Goal: Task Accomplishment & Management: Manage account settings

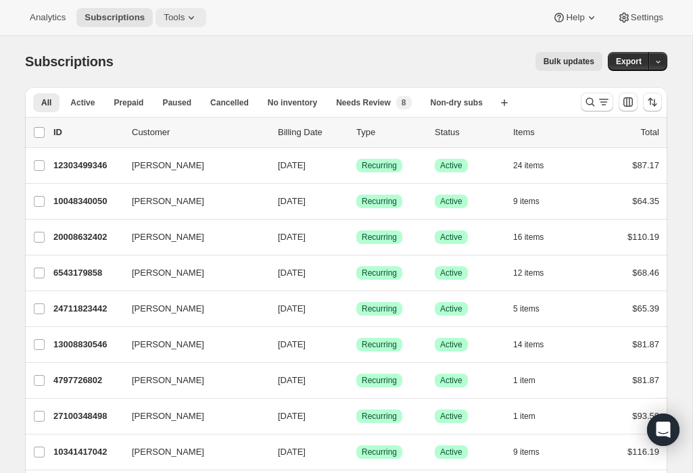
click at [178, 16] on span "Tools" at bounding box center [174, 17] width 21 height 11
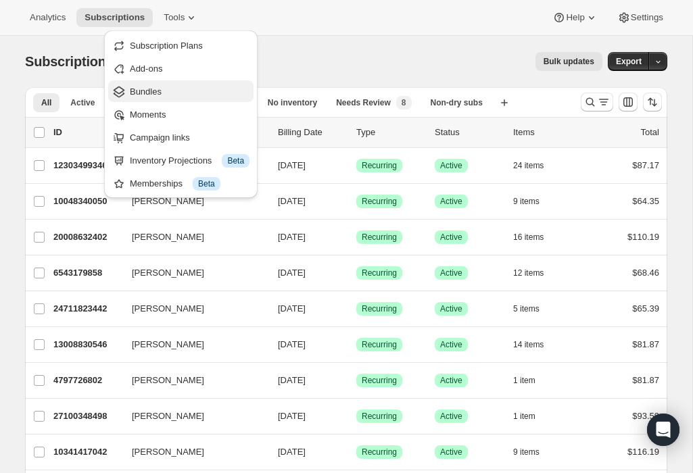
click at [180, 88] on span "Bundles" at bounding box center [190, 92] width 120 height 14
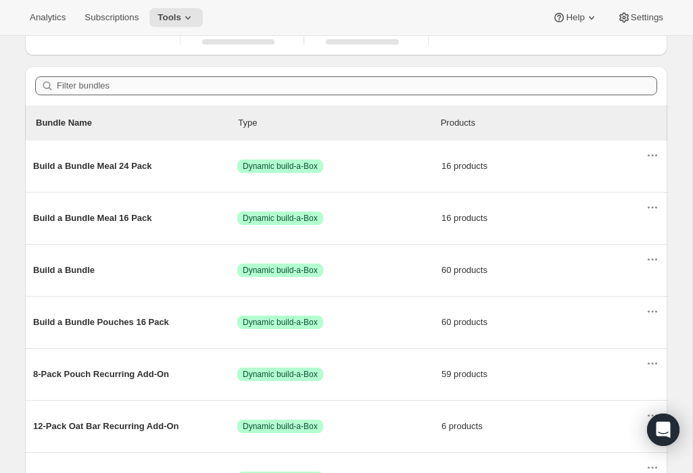
scroll to position [131, 0]
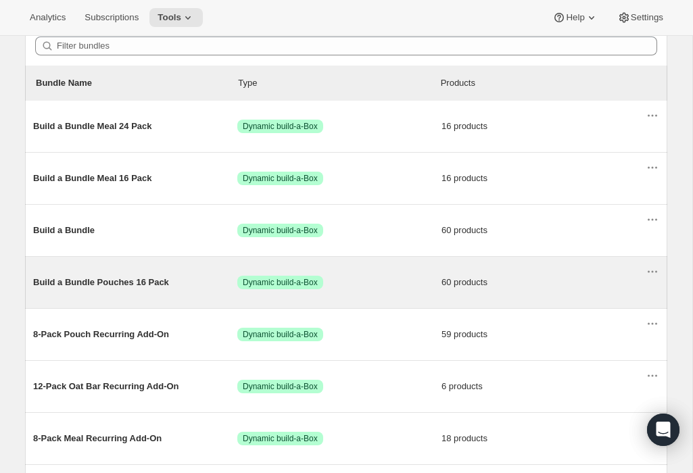
click at [76, 284] on span "Build a Bundle Pouches 16 Pack" at bounding box center [135, 283] width 204 height 14
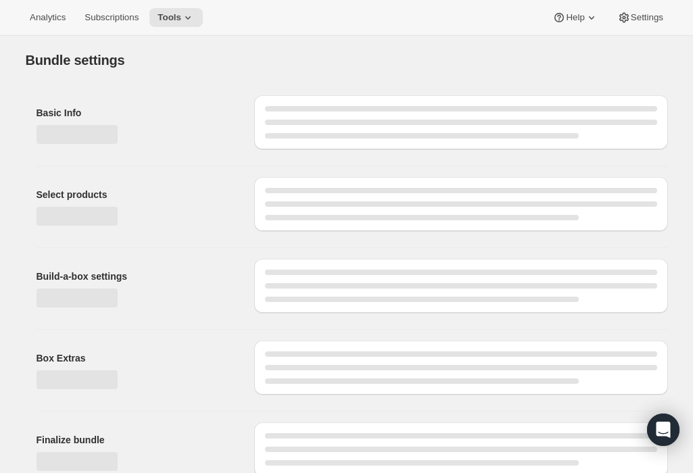
type input "Build a Bundle Pouches 16 Pack"
checkbox input "true"
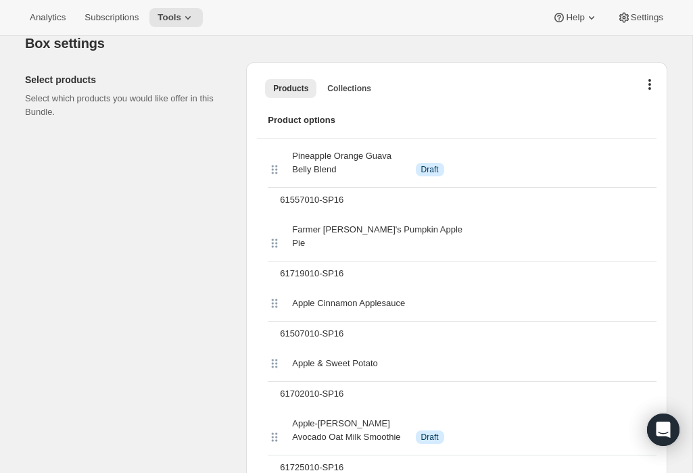
scroll to position [392, 0]
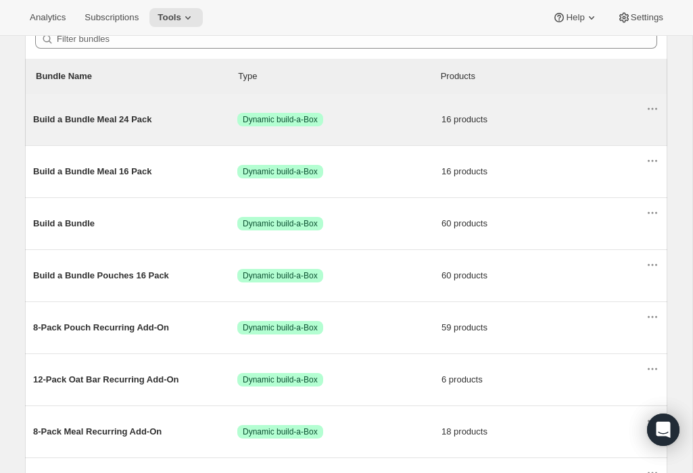
scroll to position [156, 0]
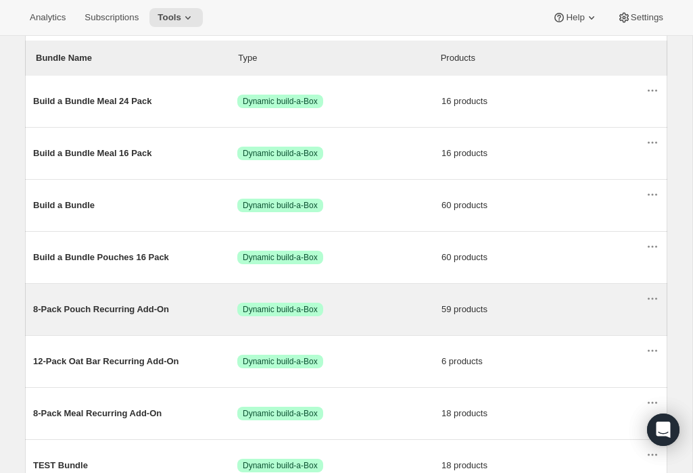
click at [114, 314] on span "8-Pack Pouch Recurring Add-On" at bounding box center [135, 310] width 204 height 14
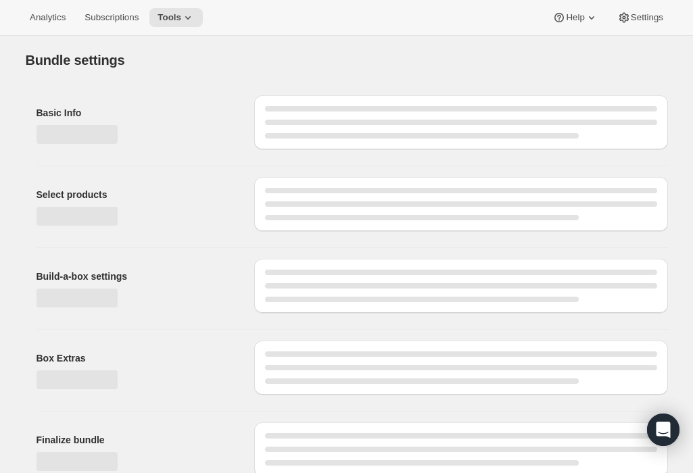
type input "8-Pack Pouch Recurring Add-On"
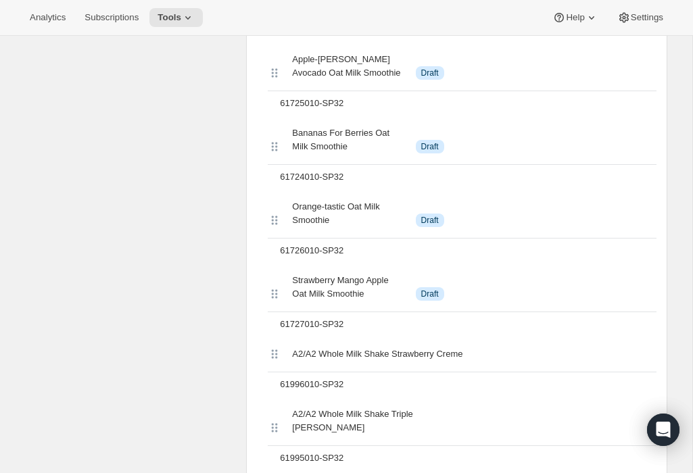
scroll to position [596, 0]
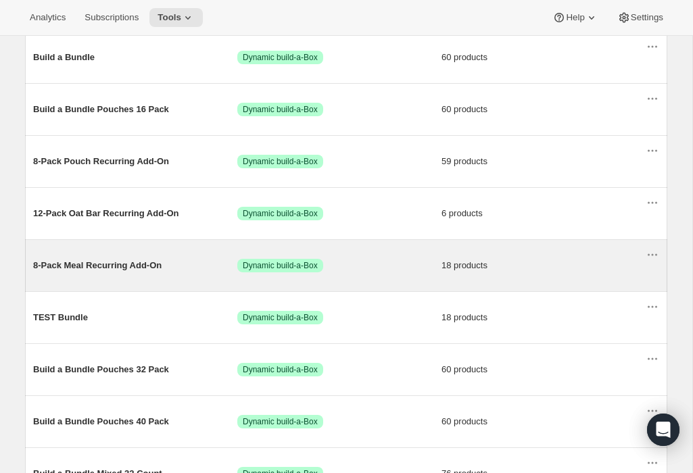
scroll to position [306, 0]
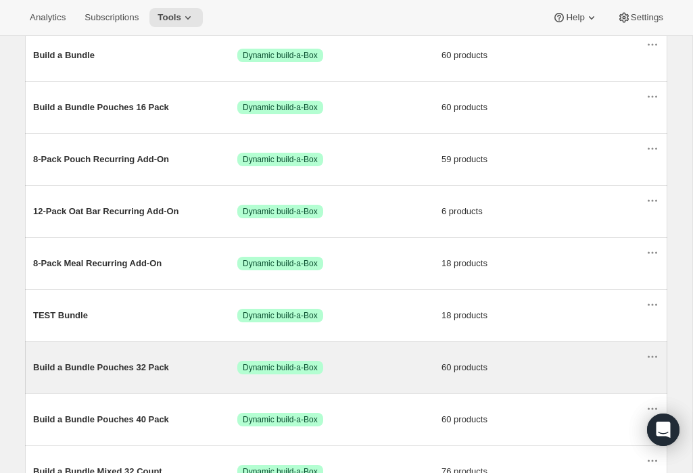
click at [107, 373] on span "Build a Bundle Pouches 32 Pack" at bounding box center [135, 368] width 204 height 14
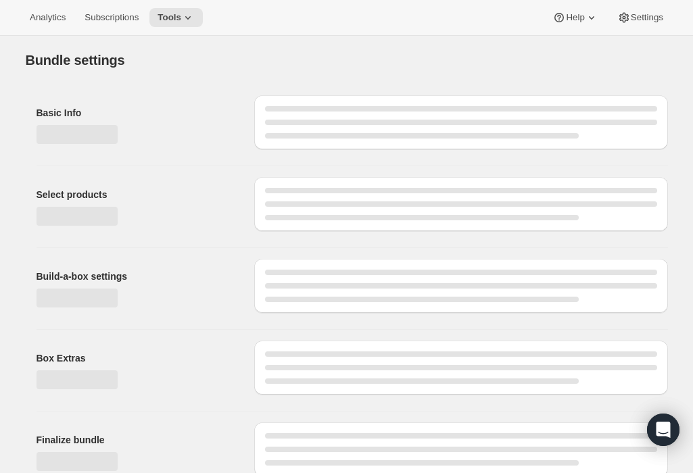
type input "Build a Bundle Pouches 32 Pack"
checkbox input "true"
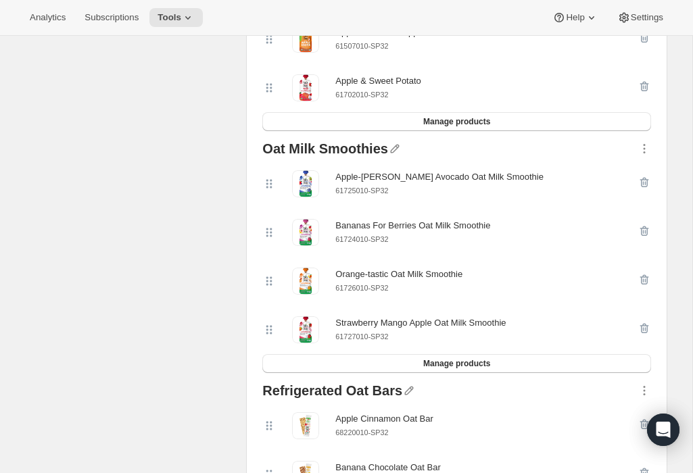
scroll to position [516, 0]
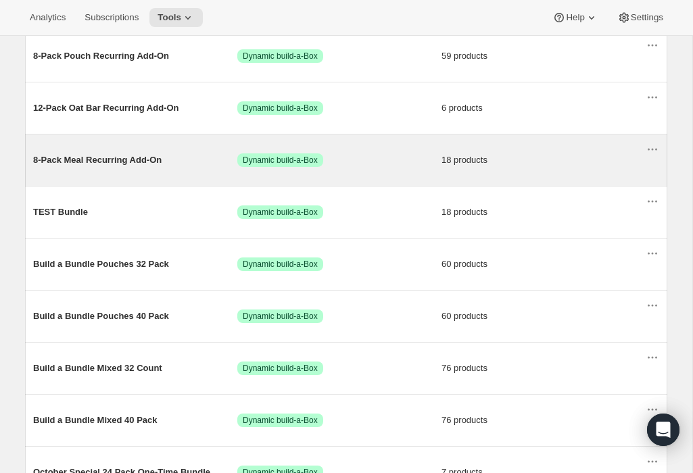
scroll to position [424, 0]
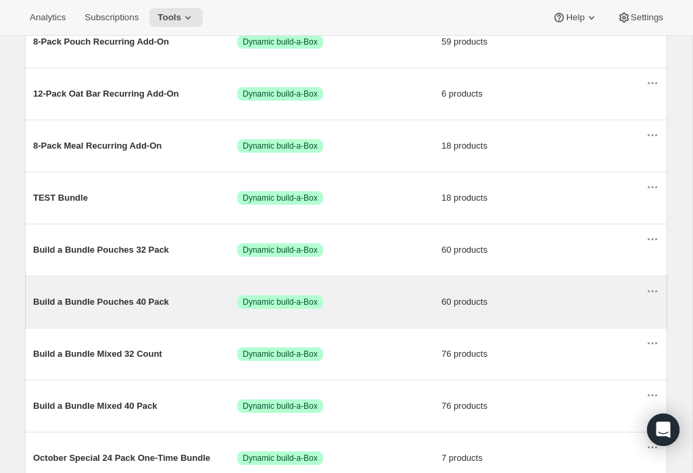
click at [118, 300] on span "Build a Bundle Pouches 40 Pack" at bounding box center [135, 302] width 204 height 14
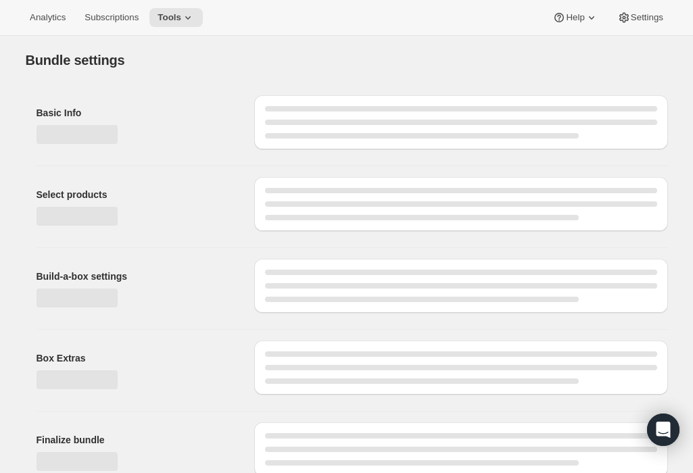
type input "Build a Bundle Pouches 40 Pack"
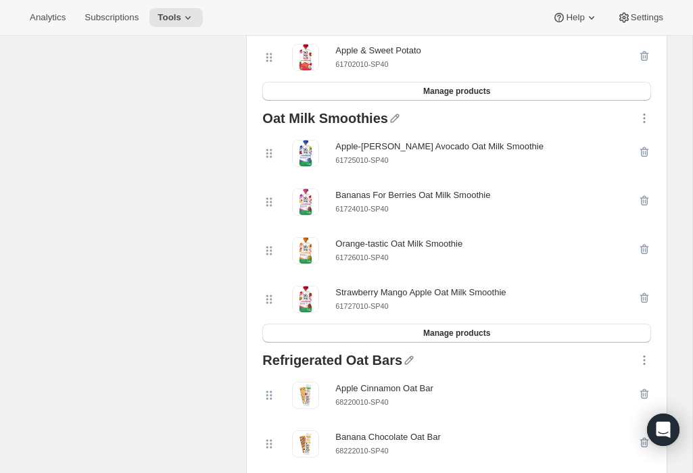
scroll to position [516, 0]
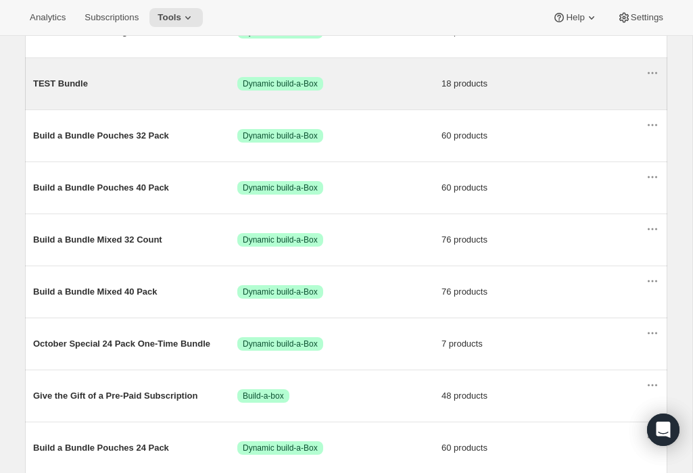
scroll to position [545, 0]
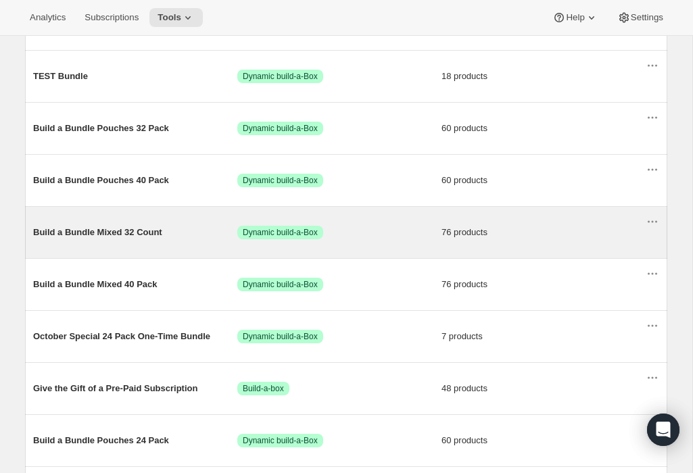
click at [126, 239] on span "Build a Bundle Mixed 32 Count" at bounding box center [135, 233] width 204 height 14
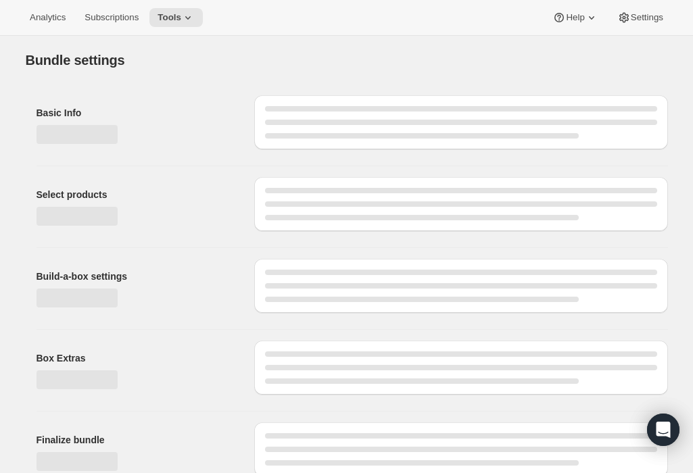
type input "Build a Bundle Mixed 32 Count"
checkbox input "true"
select select "MINIMUM"
type input "Select at least 8 meals"
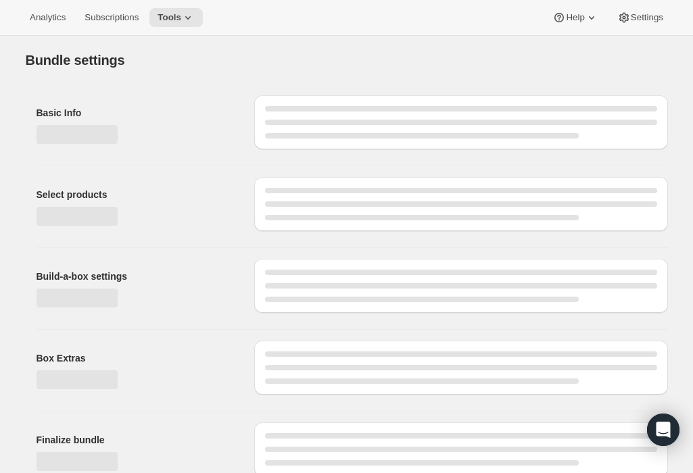
select select "gid://shopify/ProductVariant/41182055432274_6321b5ac-0d1c-4f8d-8ffe-6193e28b69b8"
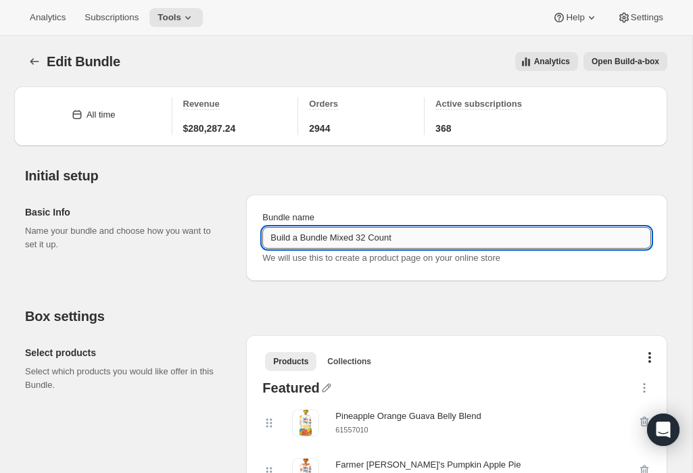
click at [405, 234] on input "Build a Bundle Mixed 32 Count" at bounding box center [456, 238] width 389 height 22
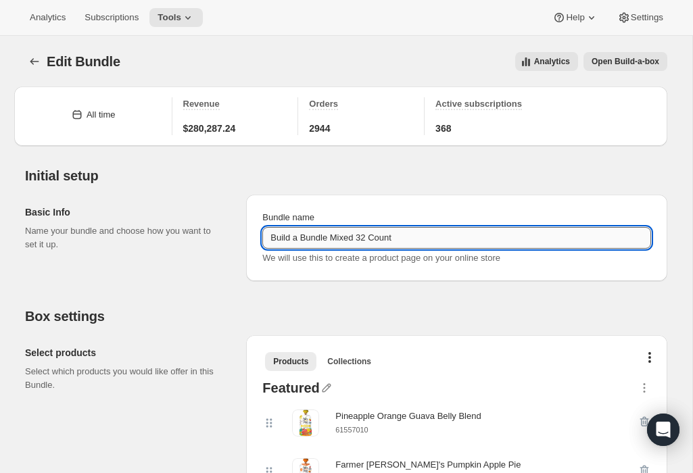
click at [408, 231] on input "Build a Bundle Mixed 32 Count" at bounding box center [456, 238] width 389 height 22
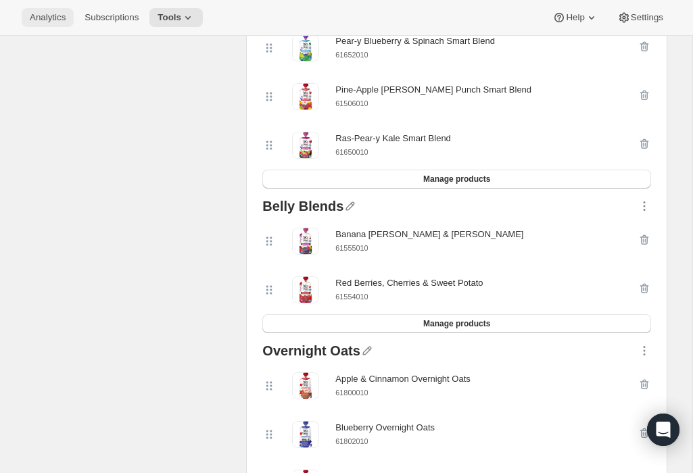
scroll to position [1706, 0]
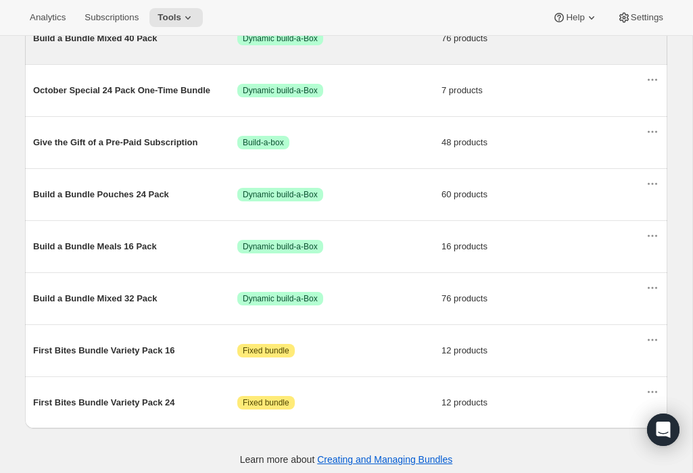
scroll to position [804, 0]
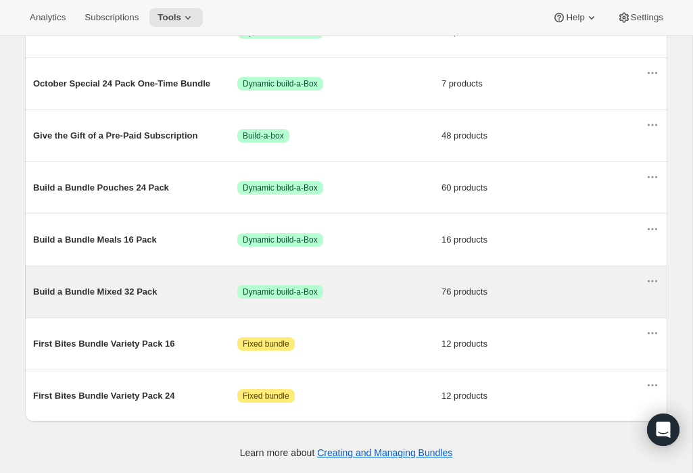
click at [97, 290] on span "Build a Bundle Mixed 32 Pack" at bounding box center [135, 292] width 204 height 14
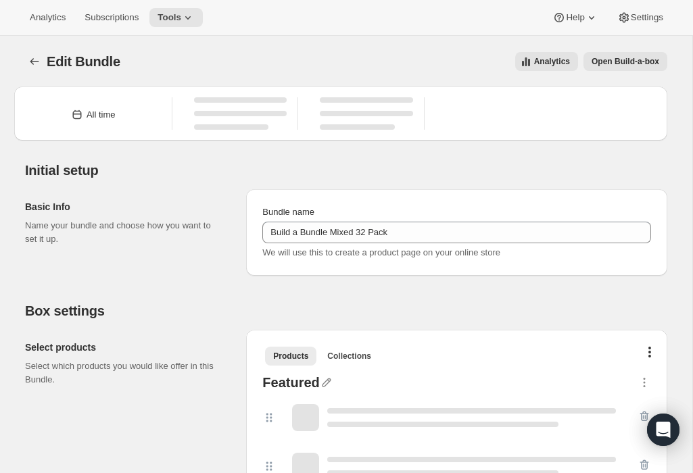
type input "Build a Bundle Mixed 32 Pack"
checkbox input "true"
select select "gid://shopify/ProductVariant/42122698981458_33fb72c6-6dbd-426c-8527-91f8707433e9"
select select "MINIMUM"
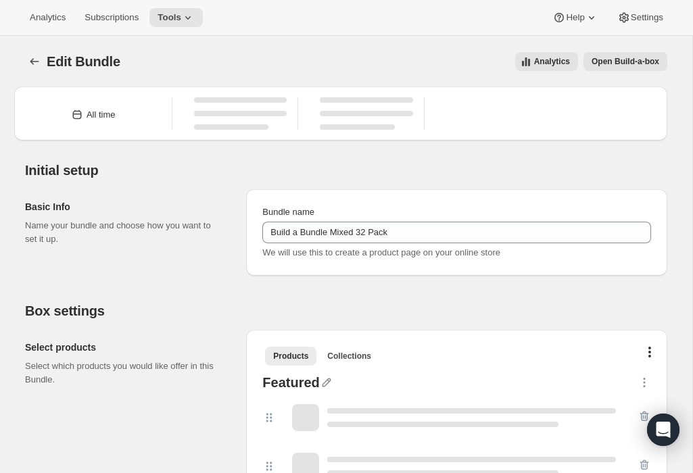
type input "Select at least 8 meals"
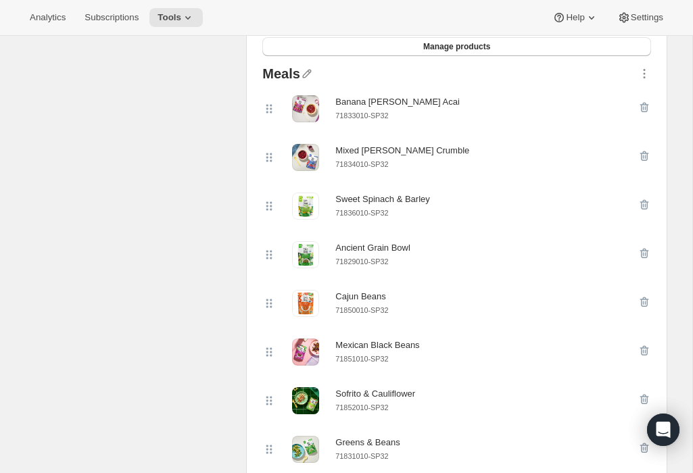
scroll to position [1119, 0]
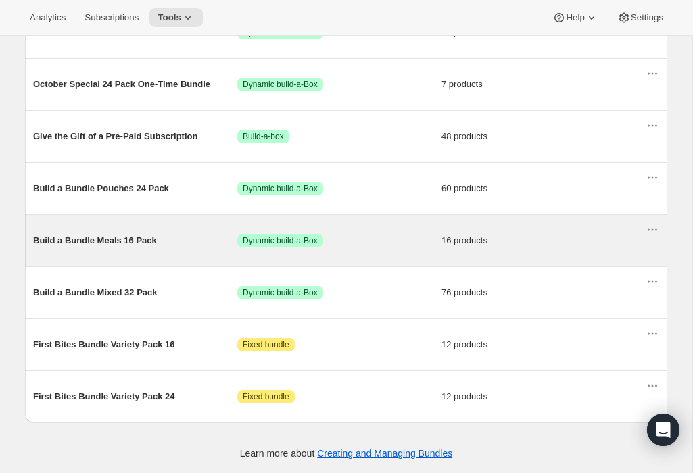
scroll to position [804, 0]
click at [109, 240] on span "Build a Bundle Meals 16 Pack" at bounding box center [135, 240] width 204 height 14
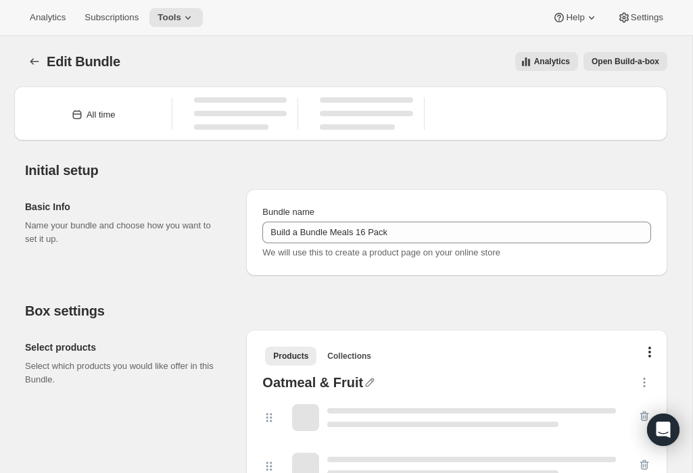
type input "Build a Bundle Meals 16 Pack"
checkbox input "true"
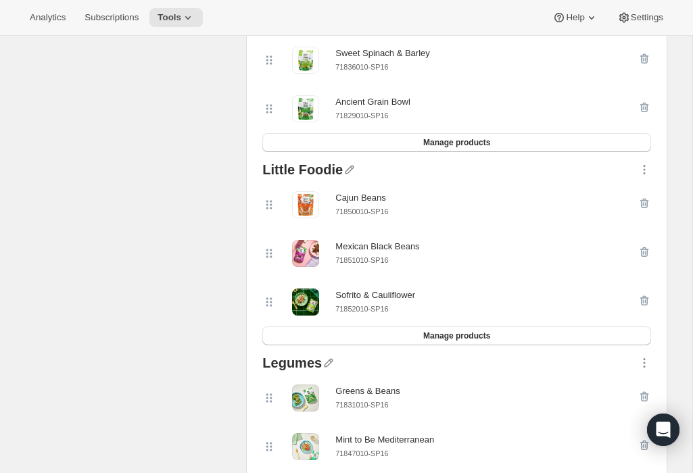
scroll to position [636, 0]
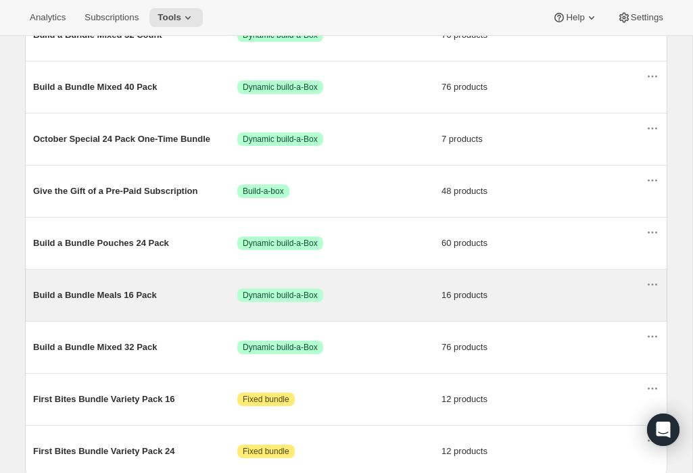
scroll to position [804, 0]
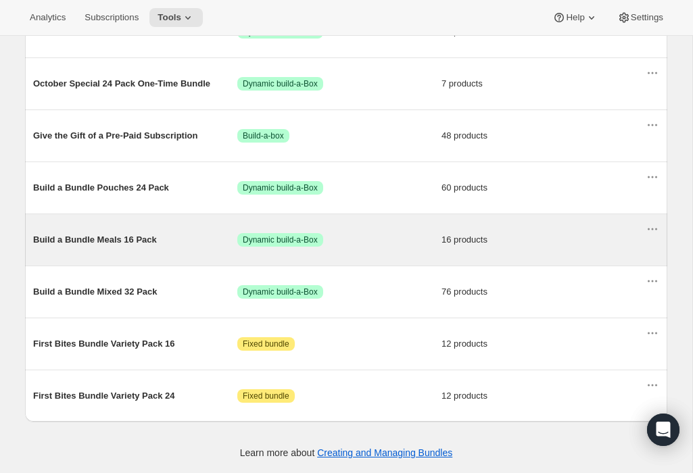
click at [105, 236] on span "Build a Bundle Meals 16 Pack" at bounding box center [135, 240] width 204 height 14
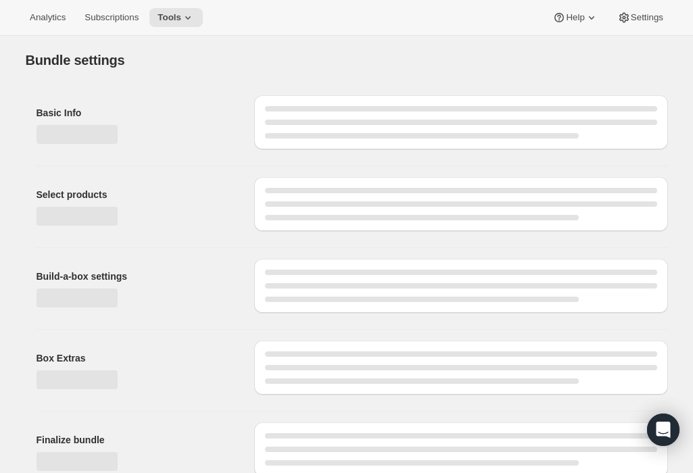
type input "Build a Bundle Meals 16 Pack"
checkbox input "true"
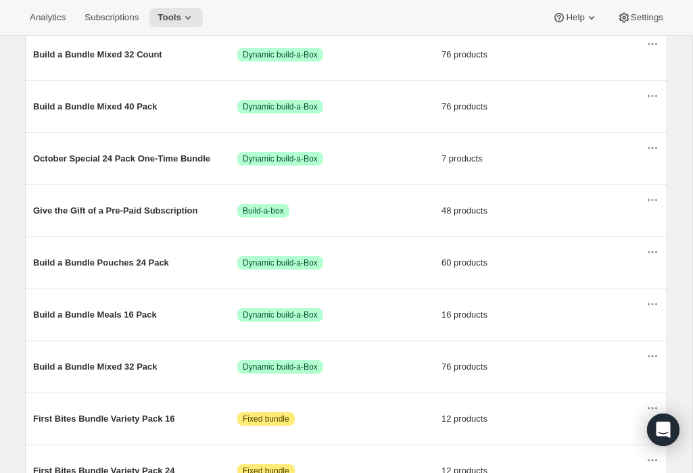
scroll to position [708, 0]
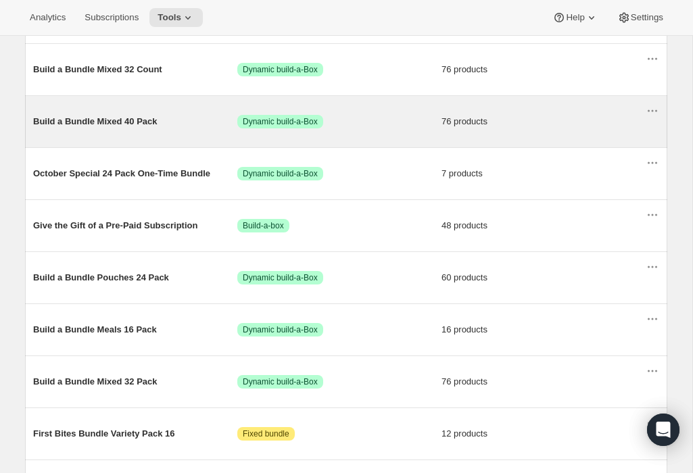
click at [90, 124] on span "Build a Bundle Mixed 40 Pack" at bounding box center [135, 122] width 204 height 14
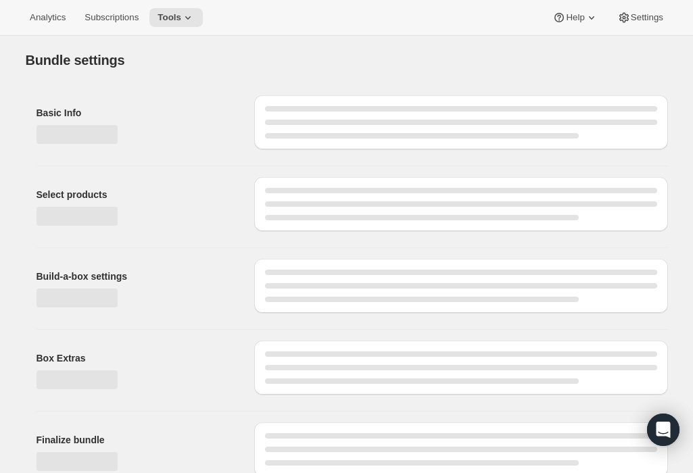
type input "Build a Bundle Mixed 40 Pack"
checkbox input "true"
select select "MINIMUM"
type input "Select at least 8 meals"
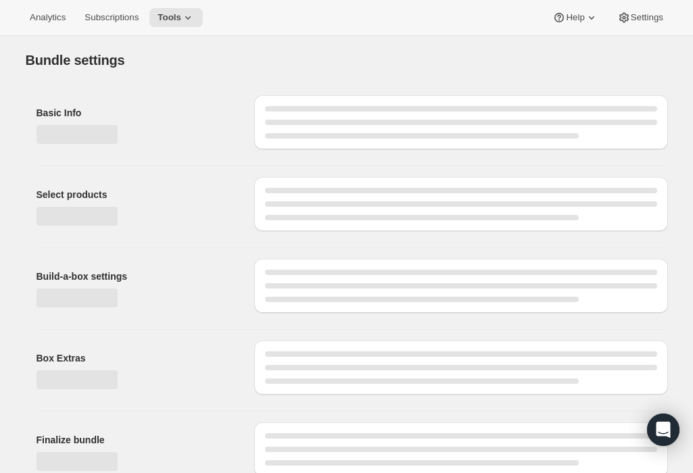
select select "gid://shopify/ProductVariant/41182201774162_e143ae9f-052c-4d0a-9eb4-a0f33d9d72e0"
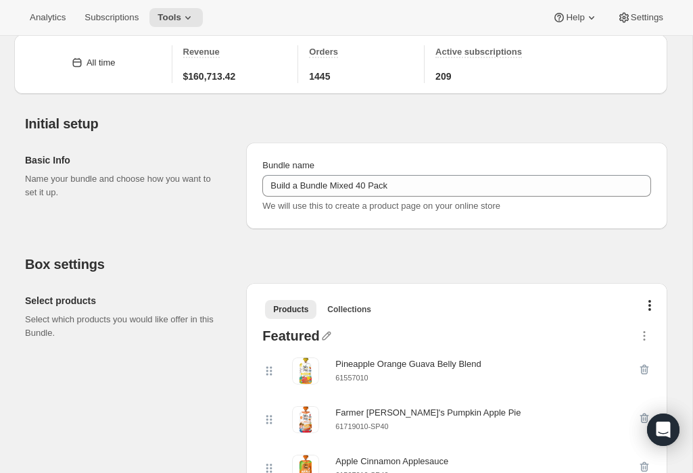
scroll to position [53, 0]
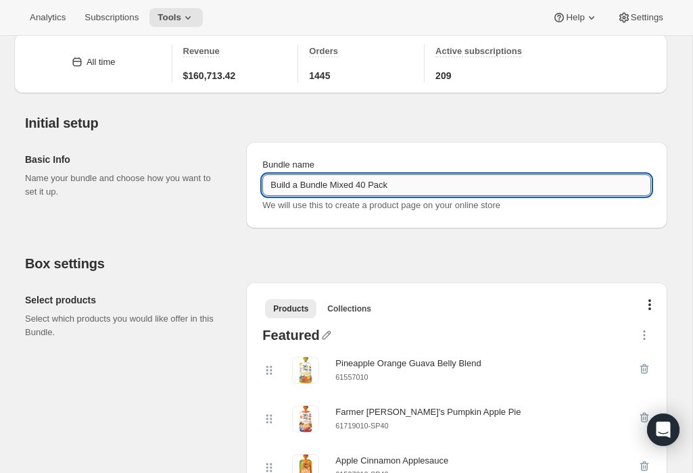
click at [318, 176] on input "Build a Bundle Mixed 40 Pack" at bounding box center [456, 185] width 389 height 22
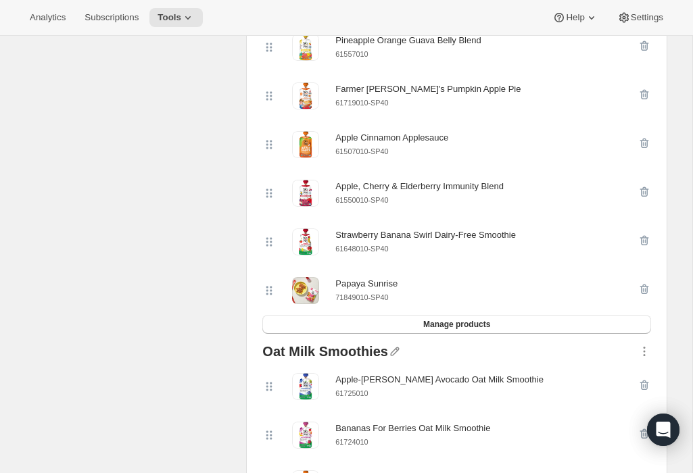
scroll to position [362, 0]
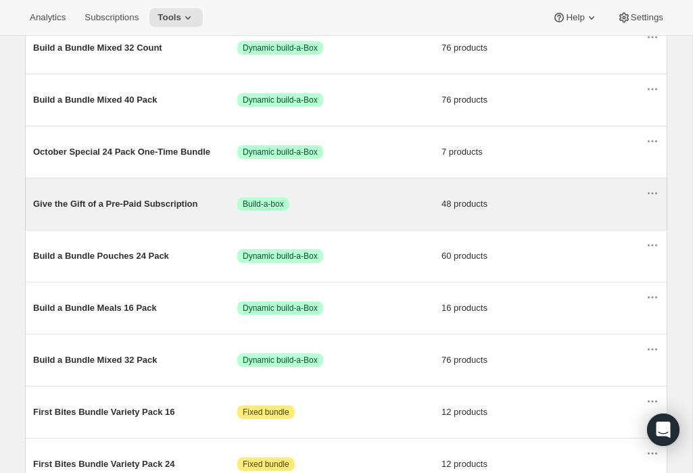
scroll to position [725, 0]
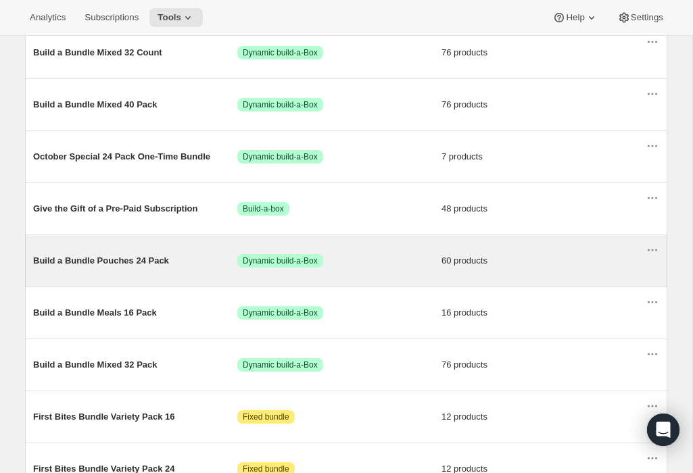
click at [122, 264] on span "Build a Bundle Pouches 24 Pack" at bounding box center [135, 261] width 204 height 14
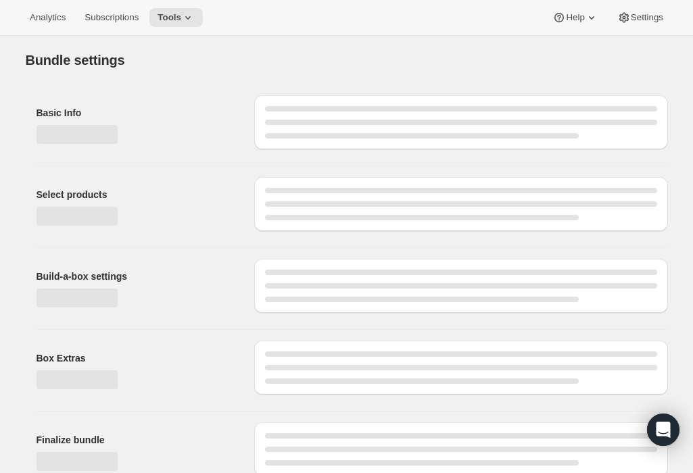
type input "Build a Bundle Pouches 24 Pack"
checkbox input "true"
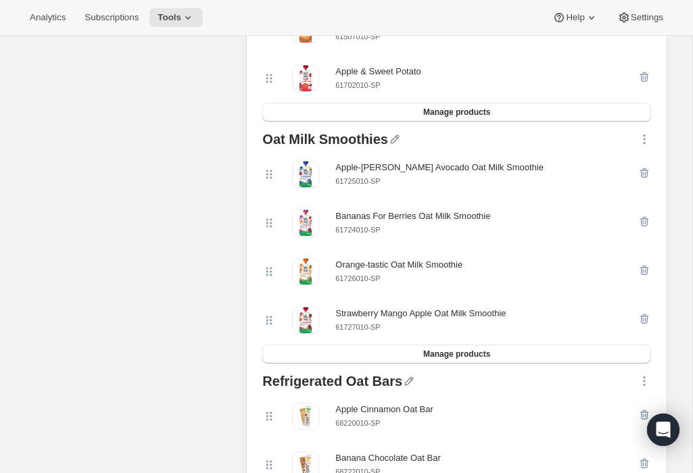
scroll to position [503, 0]
